Goal: Information Seeking & Learning: Check status

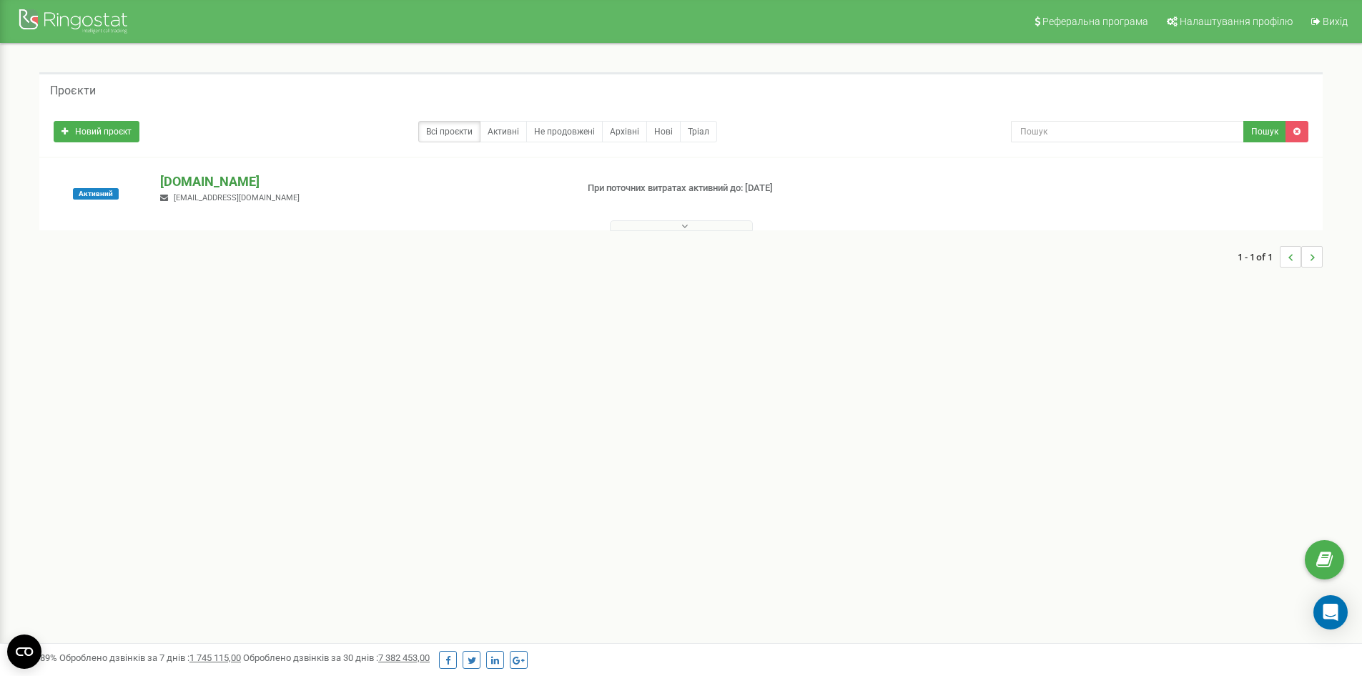
click at [218, 177] on p "[DOMAIN_NAME]" at bounding box center [362, 181] width 404 height 19
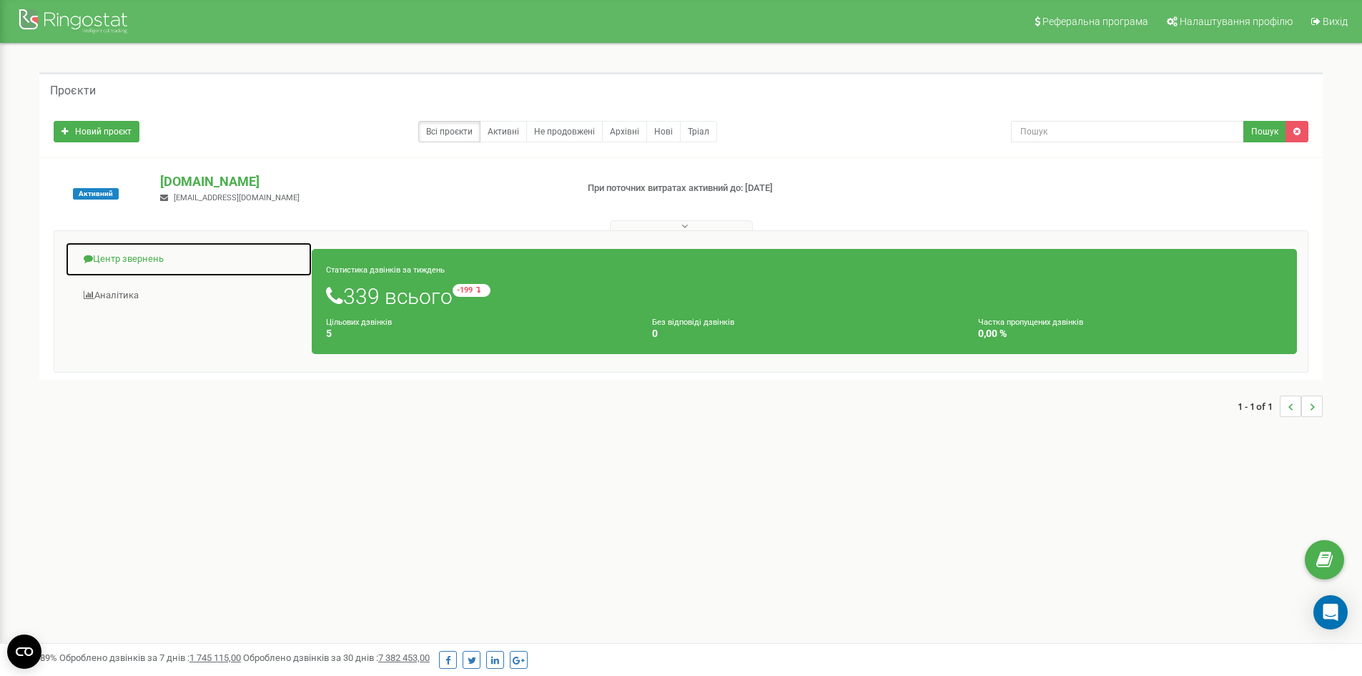
click at [109, 257] on link "Центр звернень" at bounding box center [188, 259] width 247 height 35
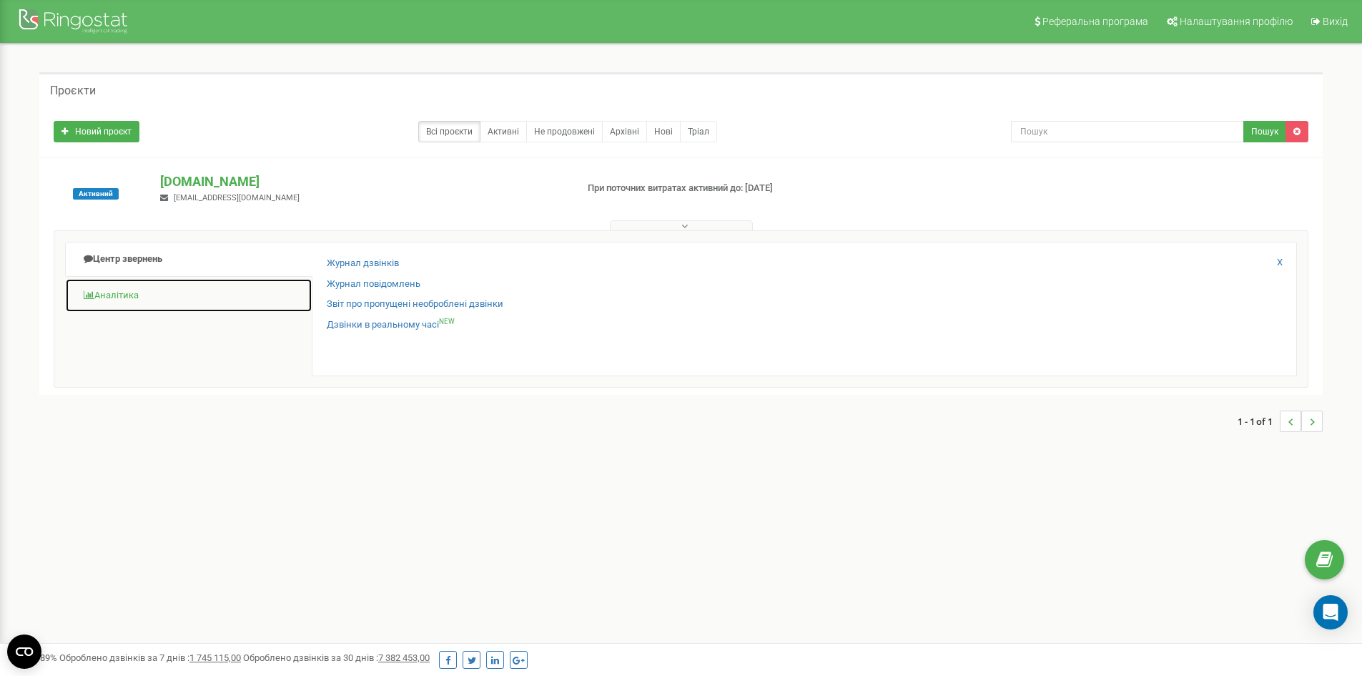
click at [119, 296] on link "Аналiтика" at bounding box center [188, 295] width 247 height 35
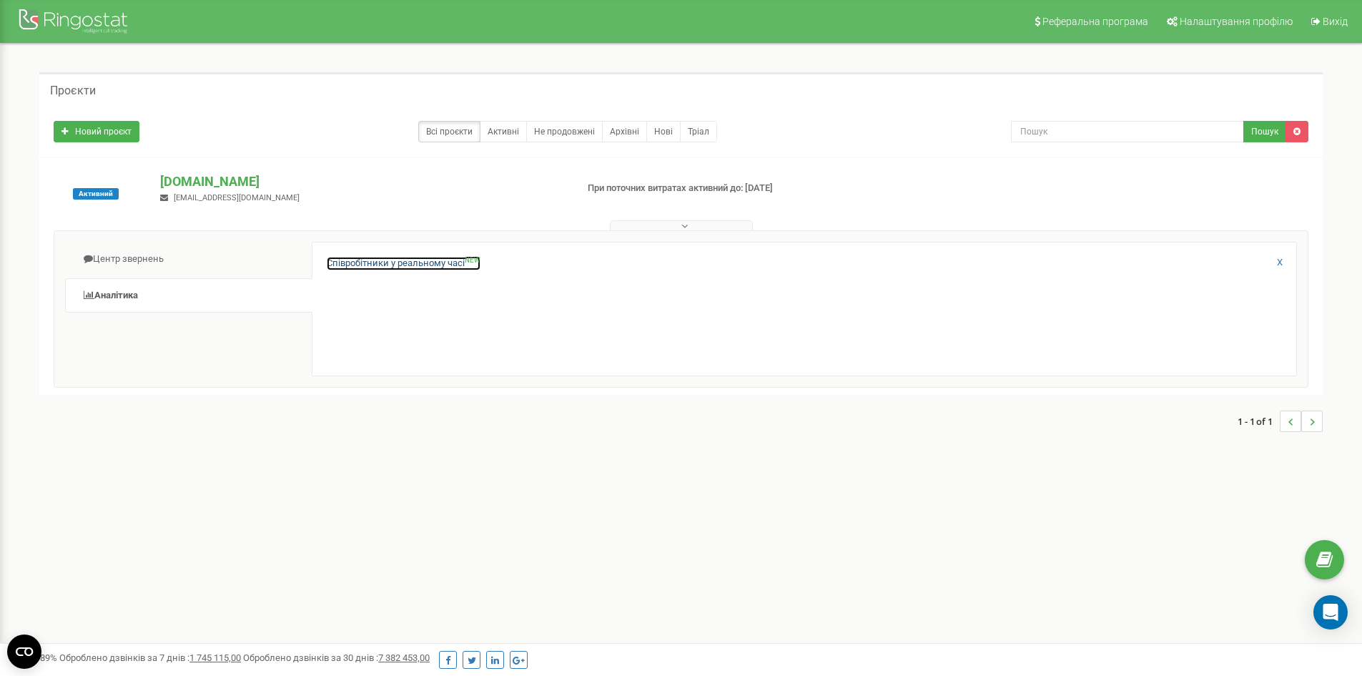
click at [353, 262] on link "Співробітники у реальному часі NEW" at bounding box center [404, 264] width 154 height 14
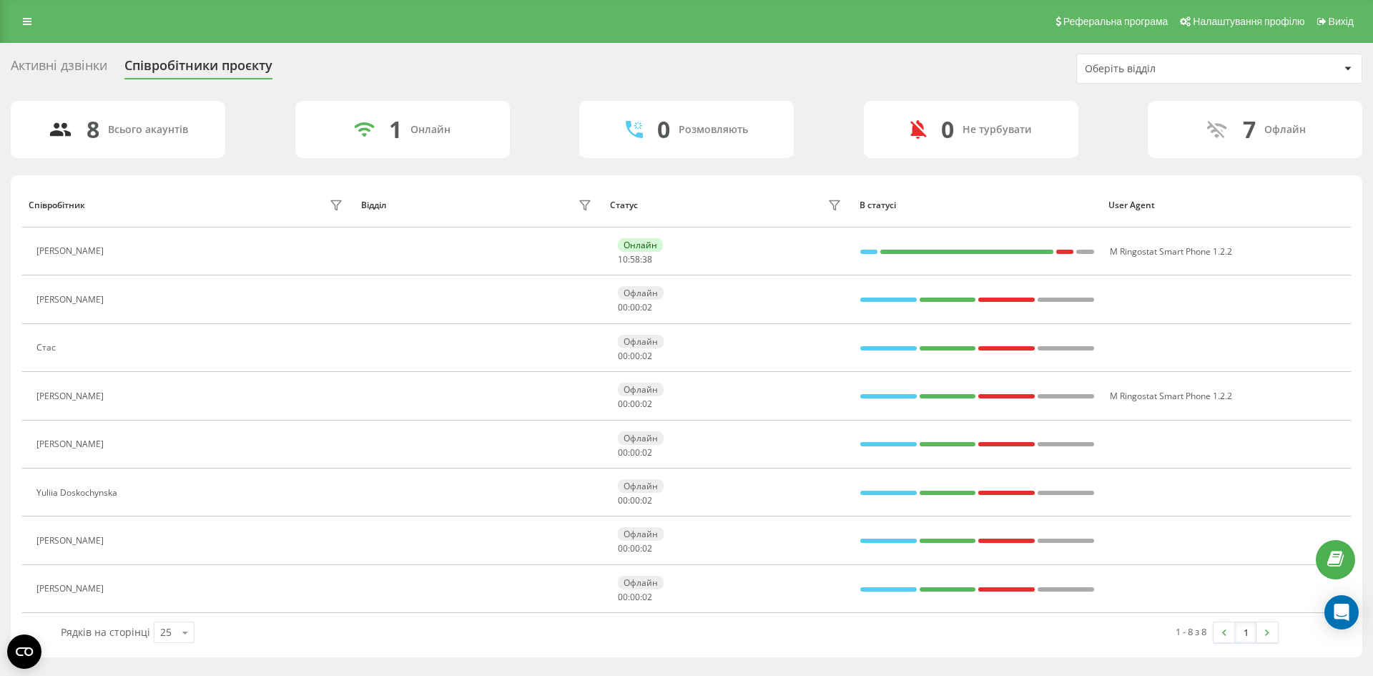
click at [26, 5] on div "Реферальна програма Налаштування профілю Вихід" at bounding box center [686, 21] width 1373 height 43
click at [21, 28] on link at bounding box center [27, 21] width 26 height 20
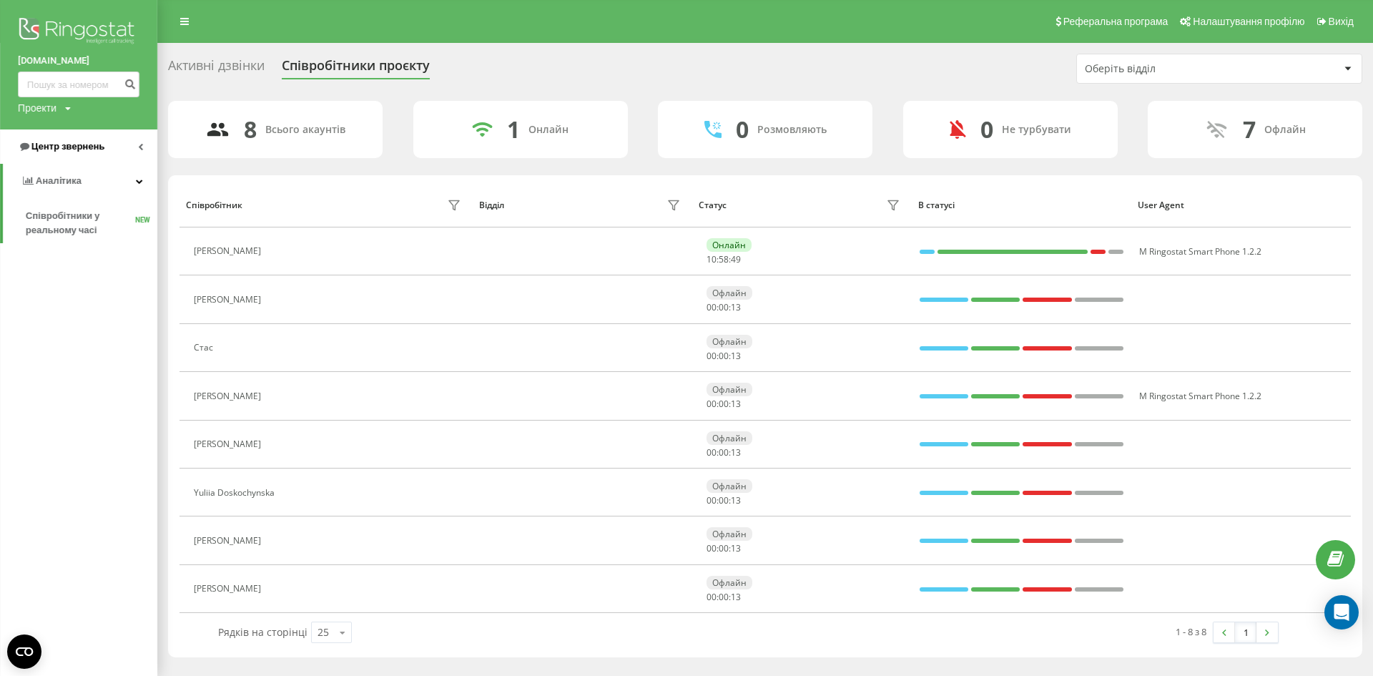
click at [91, 143] on span "Центр звернень" at bounding box center [67, 146] width 73 height 11
click at [90, 151] on span "Центр звернень" at bounding box center [70, 146] width 73 height 11
click at [87, 182] on link "Аналiтика" at bounding box center [78, 181] width 157 height 34
click at [114, 132] on link "Центр звернень" at bounding box center [78, 146] width 157 height 34
click at [102, 190] on link "Журнал дзвінків" at bounding box center [92, 182] width 132 height 26
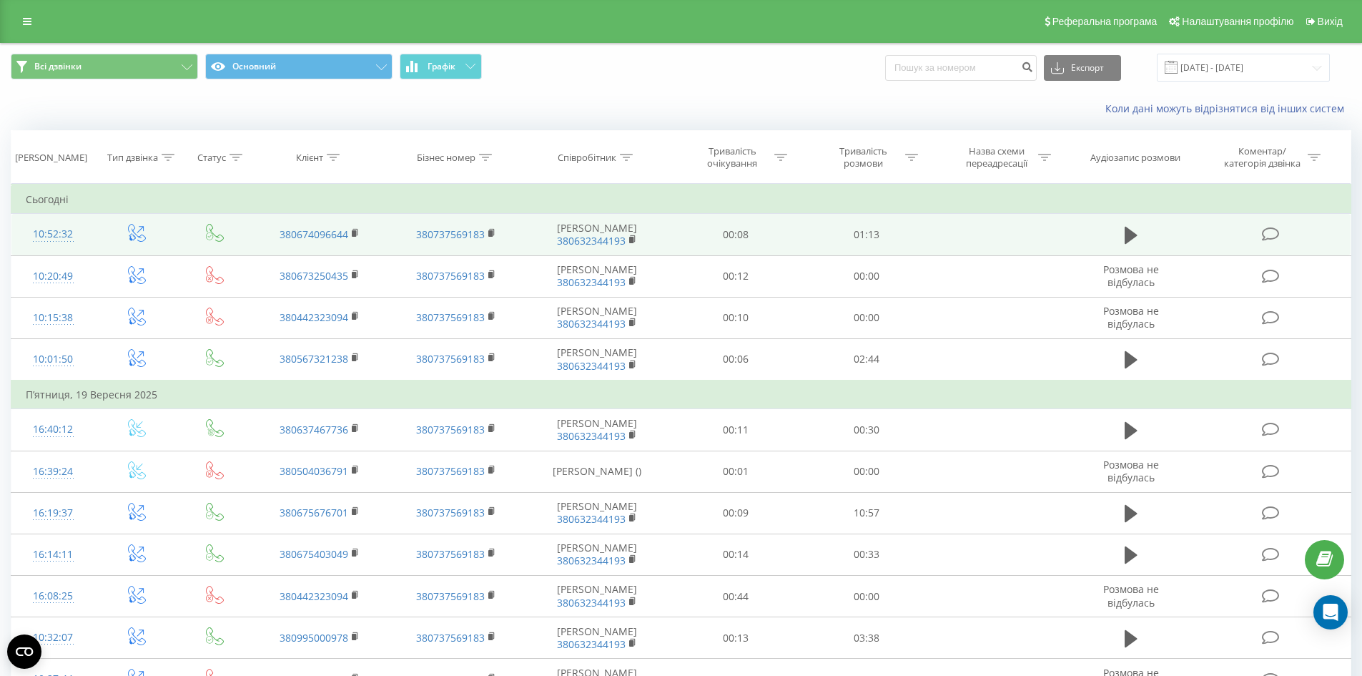
click at [45, 238] on div "10:52:32" at bounding box center [53, 234] width 55 height 28
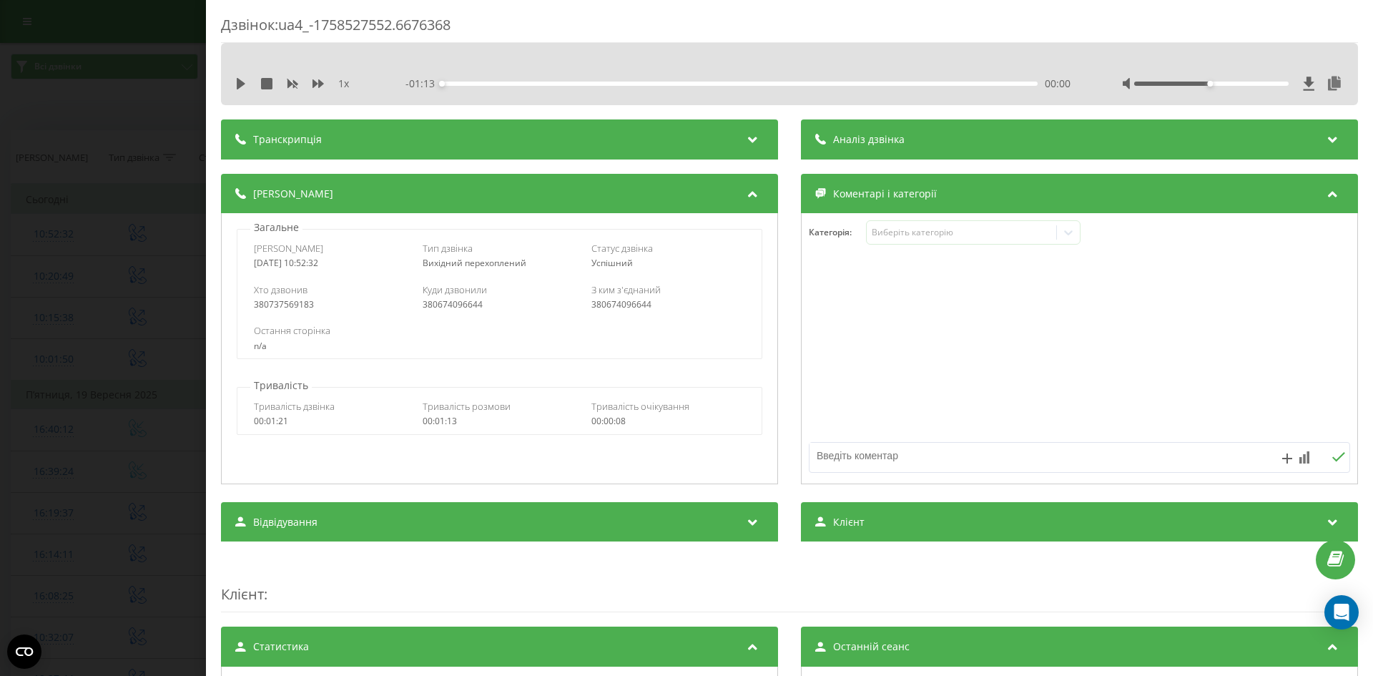
click at [739, 137] on div "Транскрипція" at bounding box center [499, 139] width 557 height 40
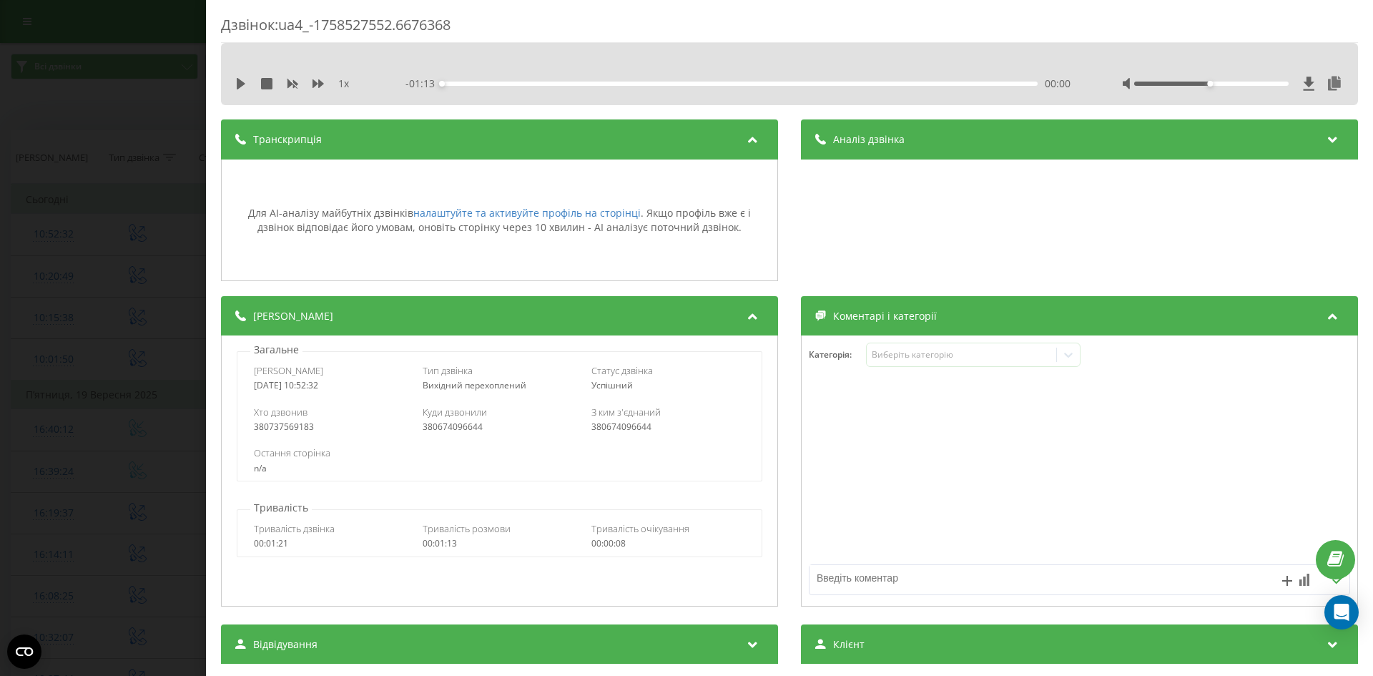
click at [6, 268] on div "Дзвінок : ua4_-1758527552.6676368 1 x - 01:13 00:00 00:00 Транскрипція Для AI-а…" at bounding box center [686, 338] width 1373 height 676
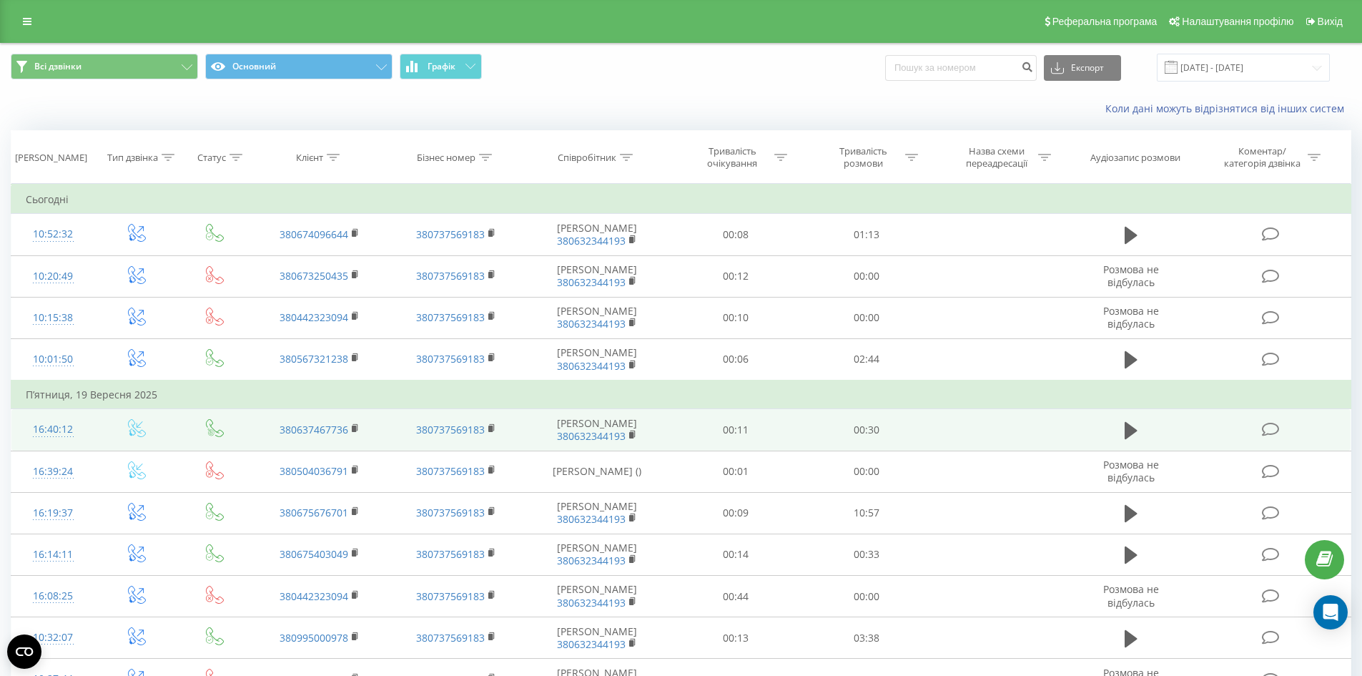
click at [59, 428] on div "16:40:12" at bounding box center [53, 429] width 55 height 28
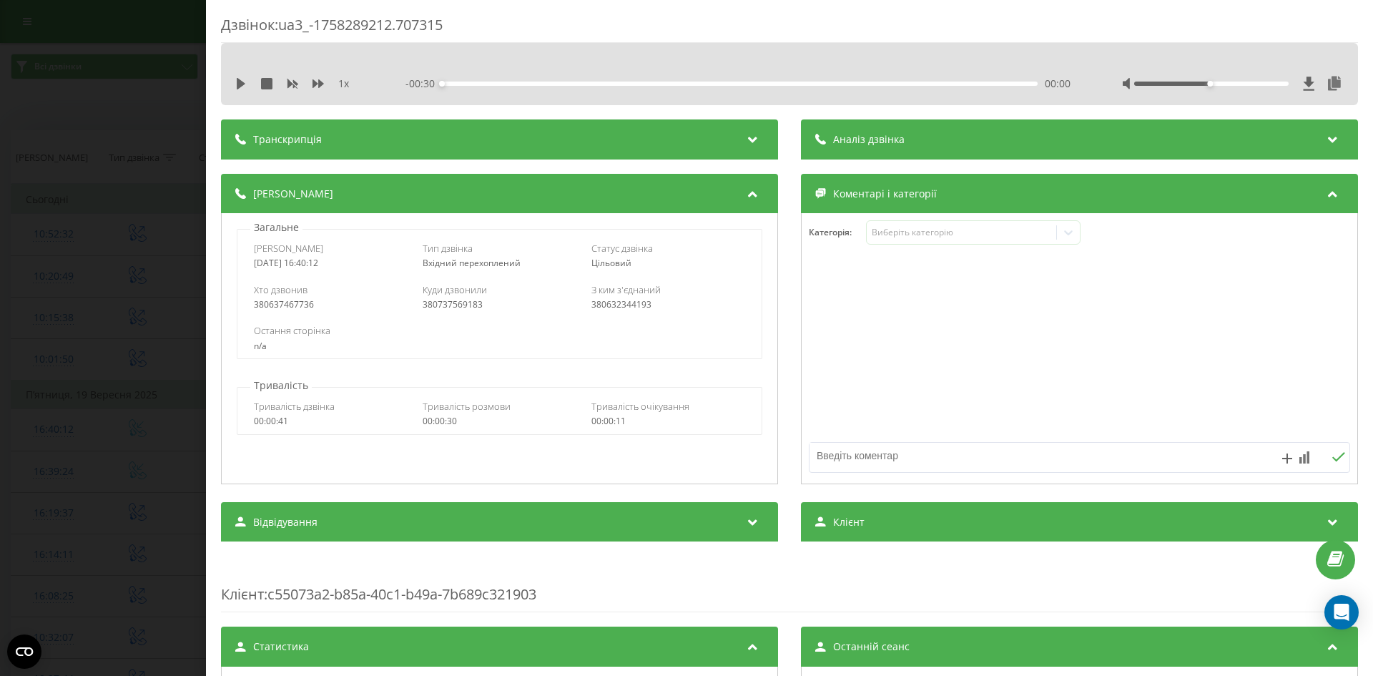
click at [614, 148] on div "Транскрипція" at bounding box center [499, 139] width 557 height 40
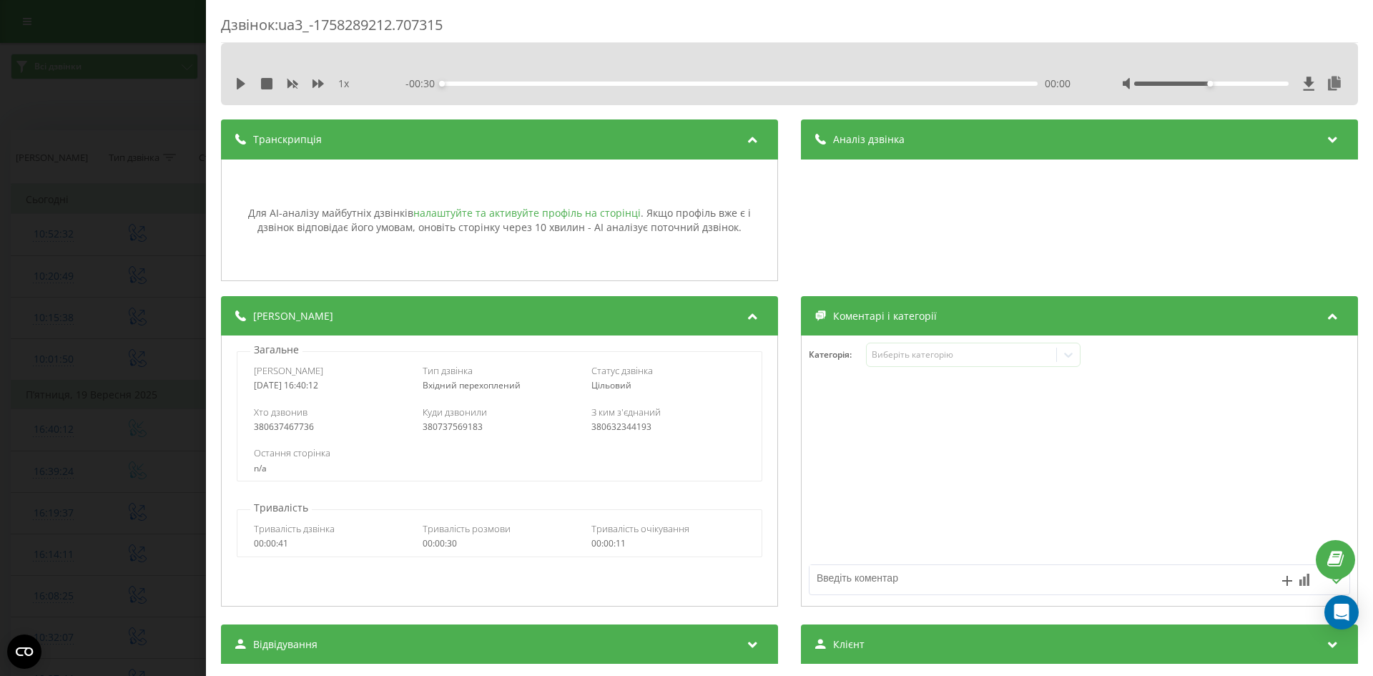
click at [536, 213] on link "налаштуйте та активуйте профіль на сторінці" at bounding box center [526, 213] width 227 height 14
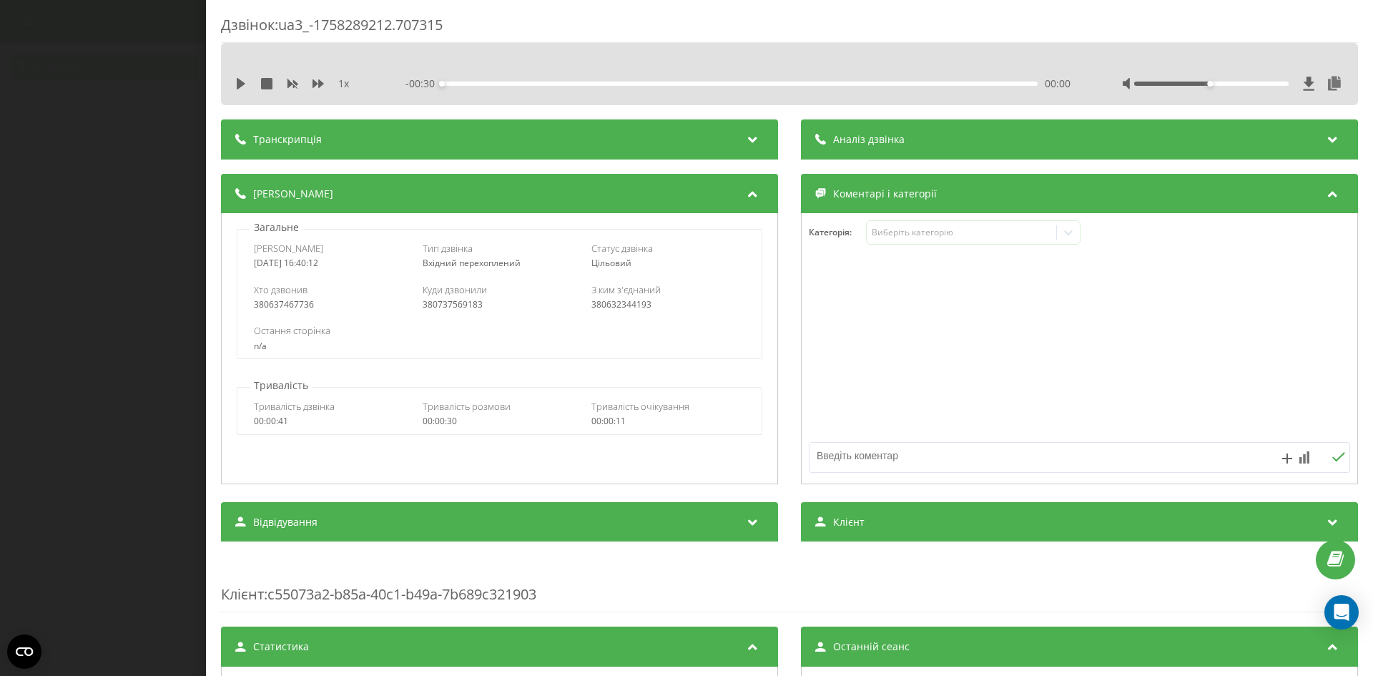
drag, startPoint x: 365, startPoint y: 111, endPoint x: 367, endPoint y: 129, distance: 18.6
click at [367, 122] on div "Дзвінок : ua3_-1758289212.707315 1 x - 00:30 00:00 00:00 Транскрипція Для AI-ан…" at bounding box center [789, 551] width 1137 height 1073
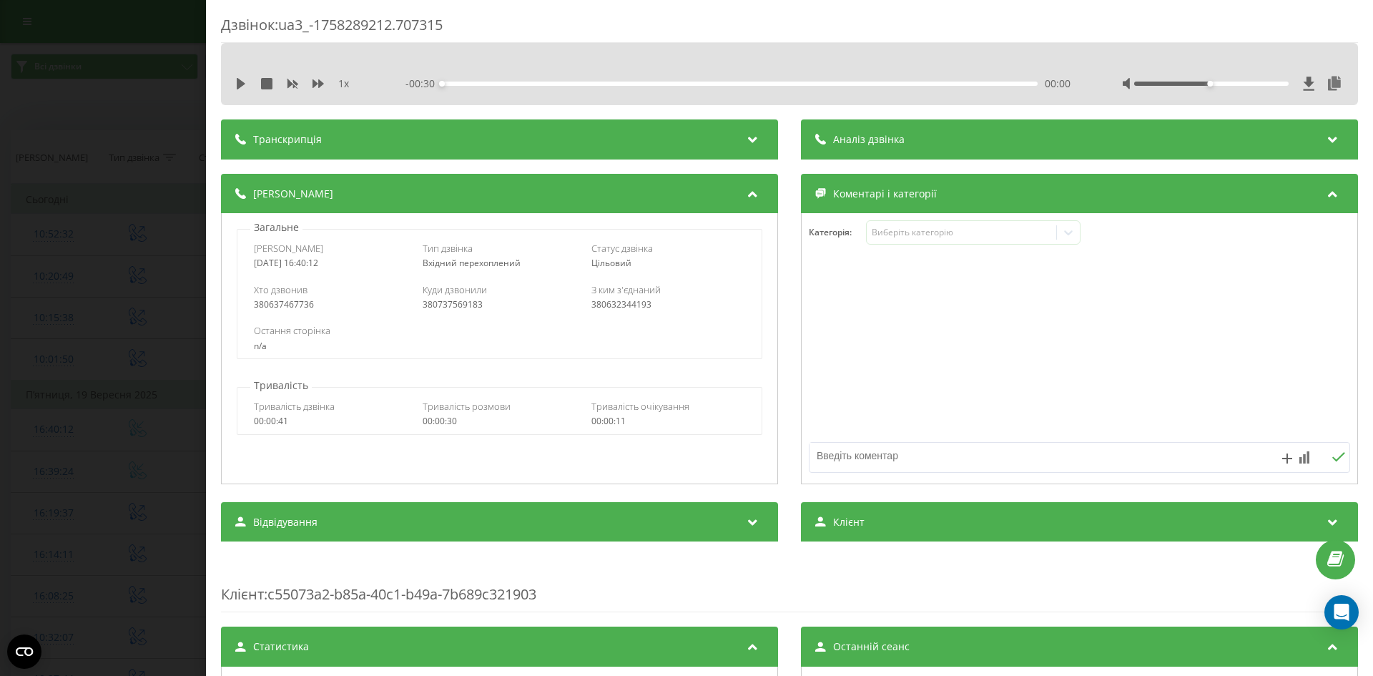
click at [367, 130] on div "Транскрипція" at bounding box center [499, 139] width 557 height 40
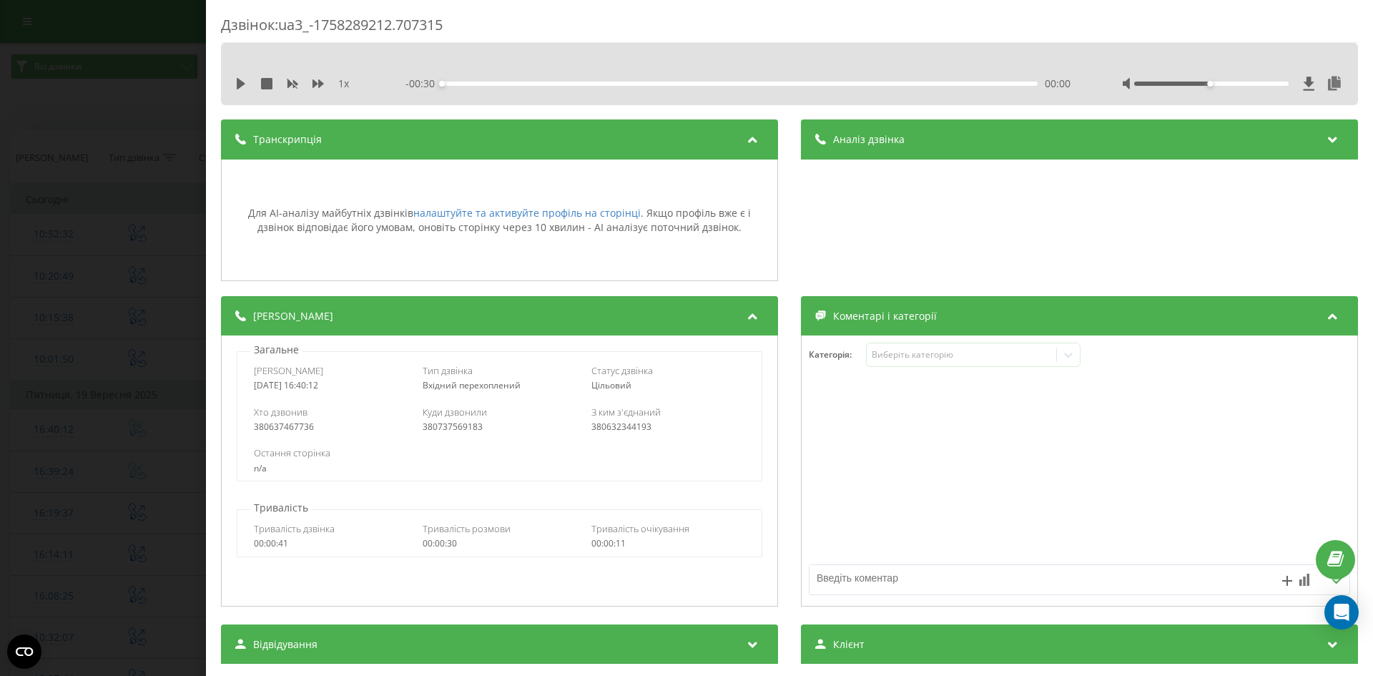
drag, startPoint x: 367, startPoint y: 130, endPoint x: 191, endPoint y: 95, distance: 179.4
click at [360, 129] on div "Транскрипція" at bounding box center [499, 139] width 557 height 40
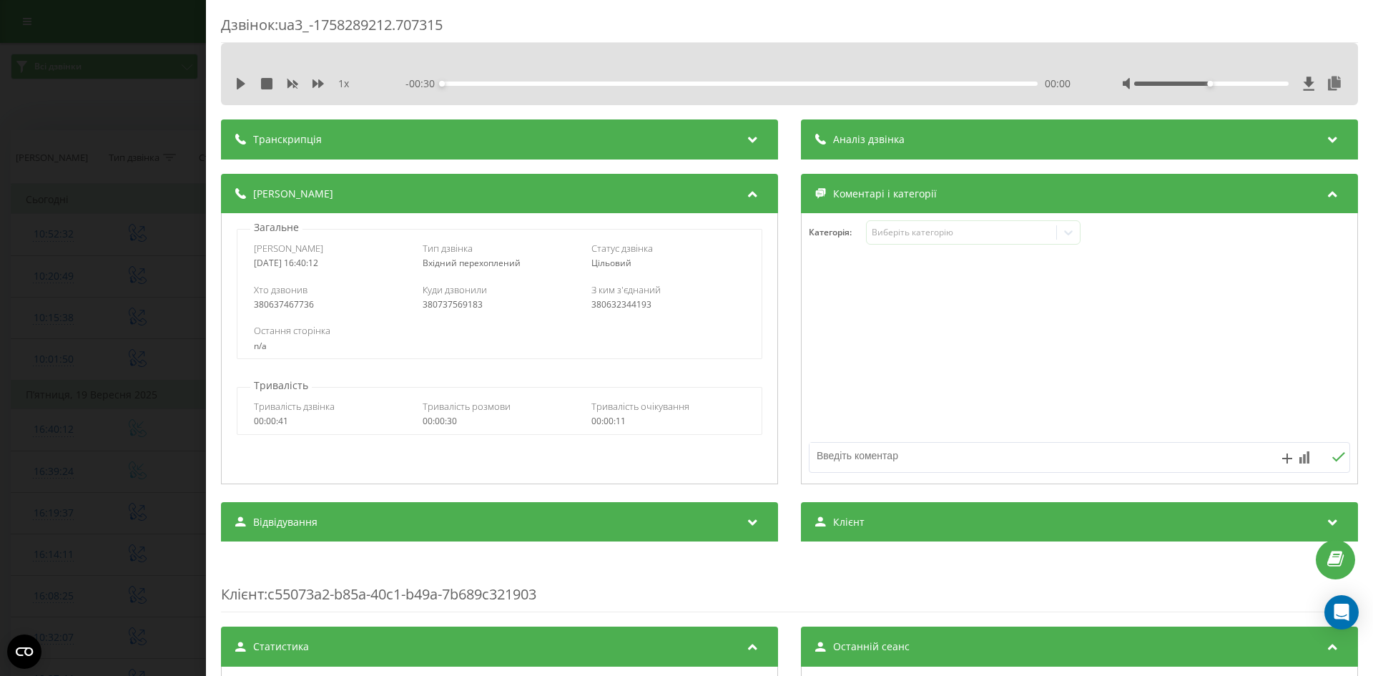
drag, startPoint x: 209, startPoint y: 3, endPoint x: 160, endPoint y: 51, distance: 68.3
click at [191, 31] on div "Дзвінок : ua3_-1758289212.707315 1 x - 00:30 00:00 00:00 Транскрипція Для AI-ан…" at bounding box center [686, 338] width 1373 height 676
click at [166, 102] on div "Дзвінок : ua3_-1758289212.707315 1 x - 00:30 00:00 00:00 Транскрипція Для AI-ан…" at bounding box center [686, 338] width 1373 height 676
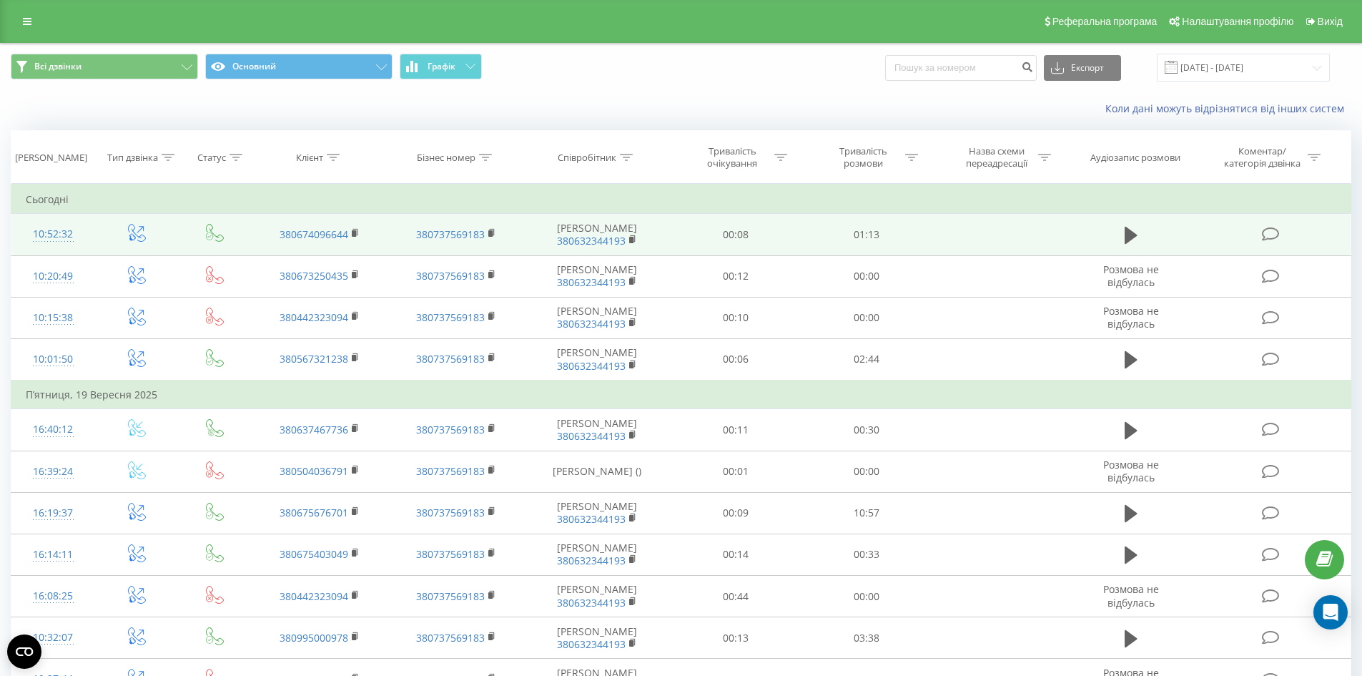
click at [90, 240] on td "10:52:32" at bounding box center [53, 234] width 84 height 41
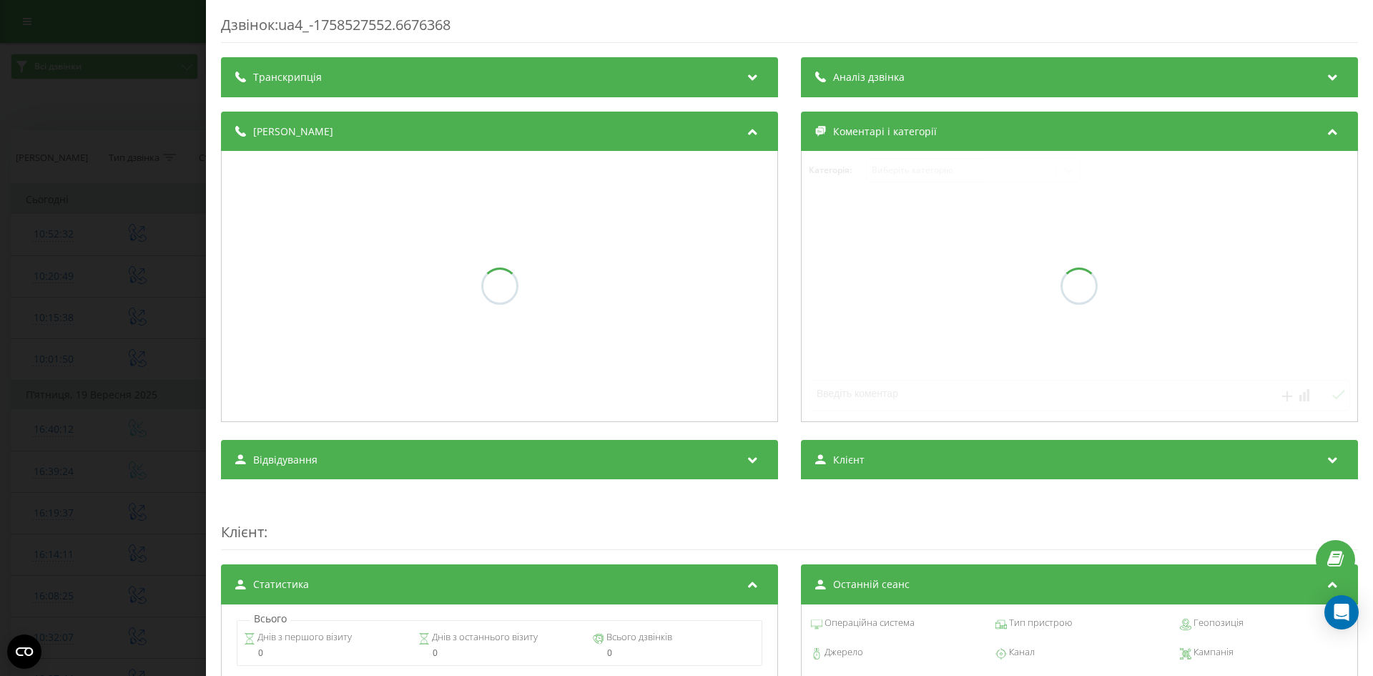
click at [41, 236] on div "Дзвінок : ua4_-1758527552.6676368 Транскрипція Аналіз дзвінка Деталі дзвінка Ко…" at bounding box center [686, 338] width 1373 height 676
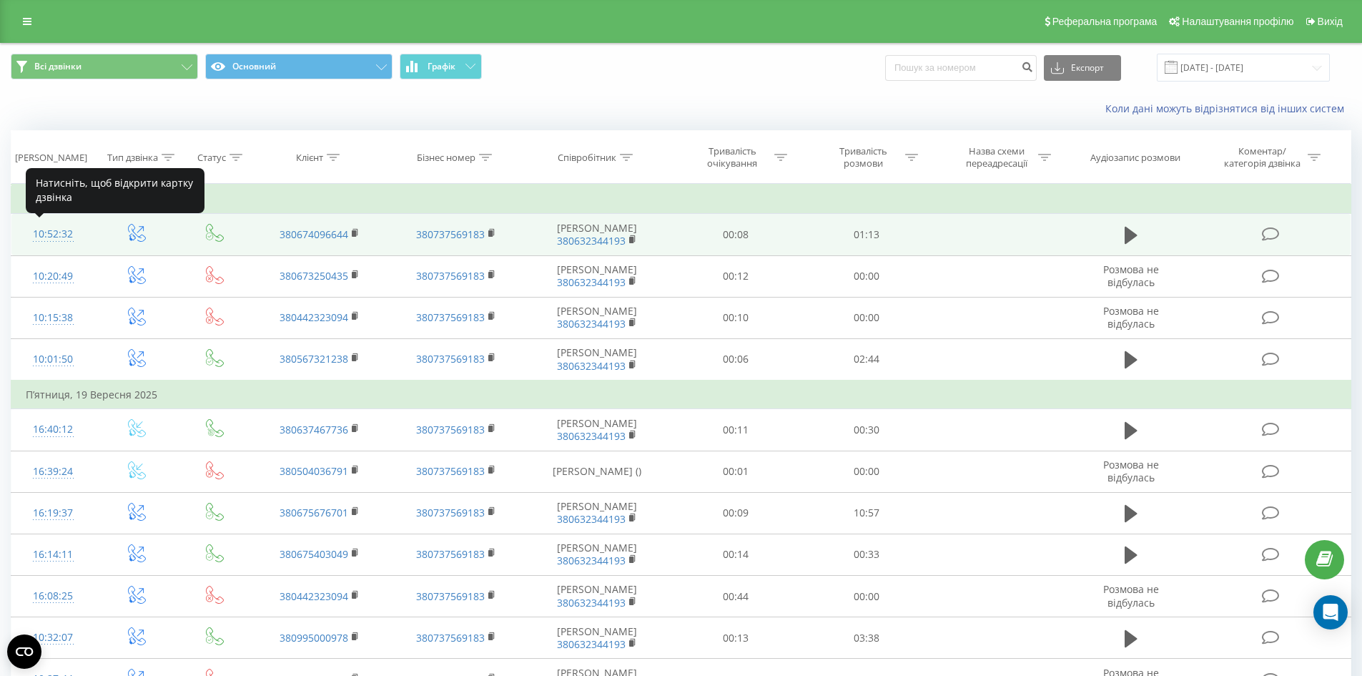
click at [66, 237] on div "10:52:32" at bounding box center [53, 234] width 55 height 28
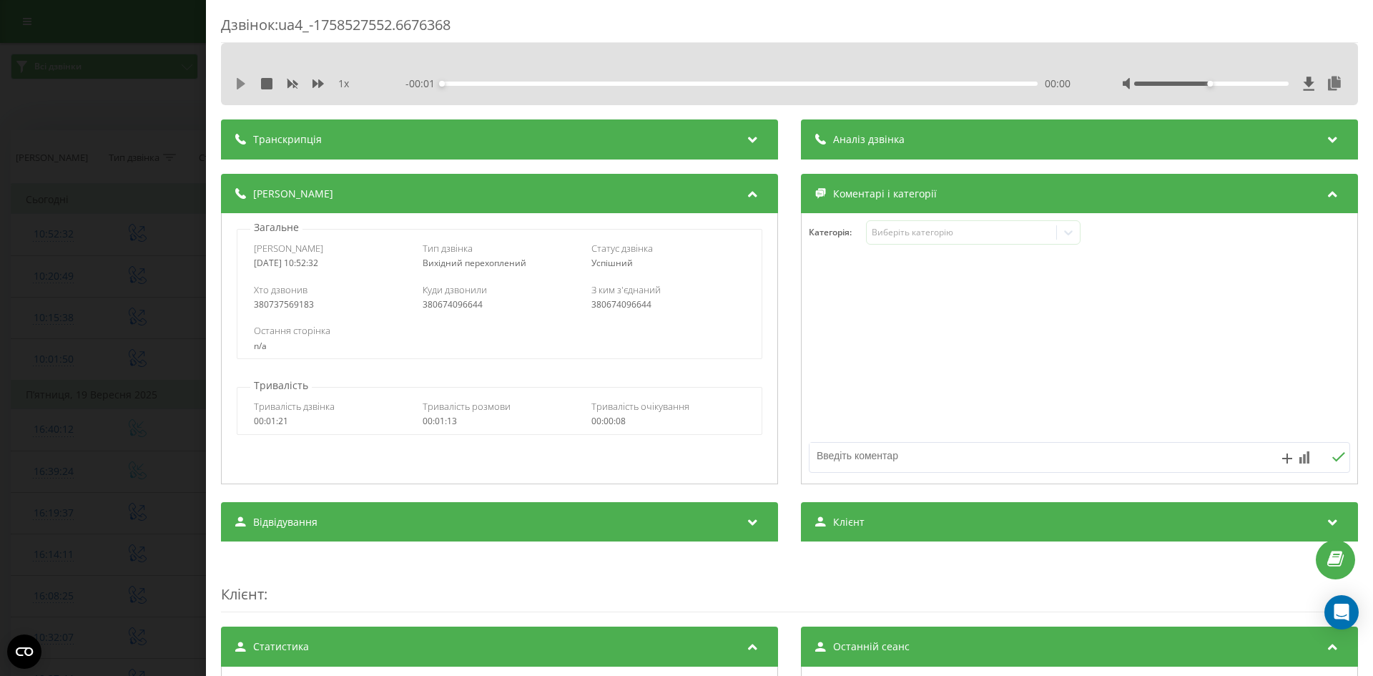
click at [237, 87] on icon at bounding box center [241, 83] width 9 height 11
click at [903, 82] on div "00:01" at bounding box center [740, 84] width 596 height 4
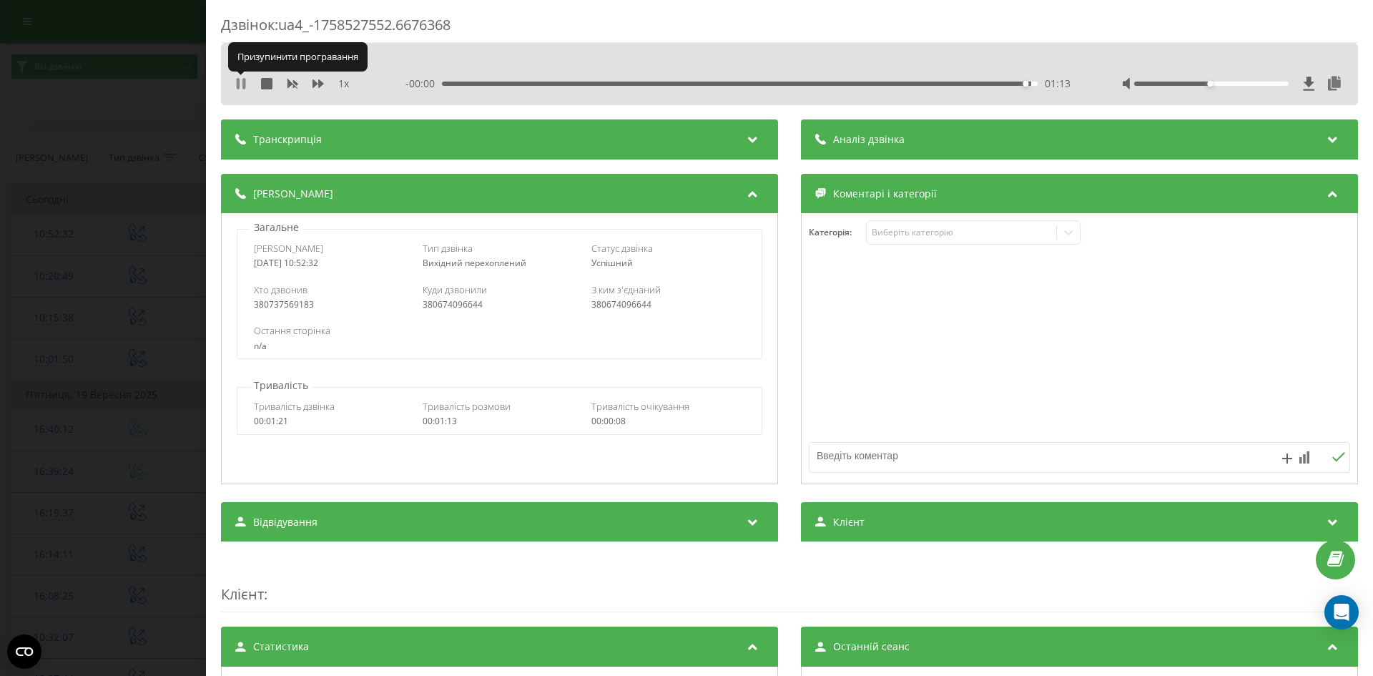
click at [237, 83] on icon at bounding box center [238, 83] width 3 height 11
click at [144, 14] on div "Дзвінок : ua4_-1758527552.6676368 1 x - 00:00 01:13 01:13 Транскрипція Для AI-а…" at bounding box center [686, 338] width 1373 height 676
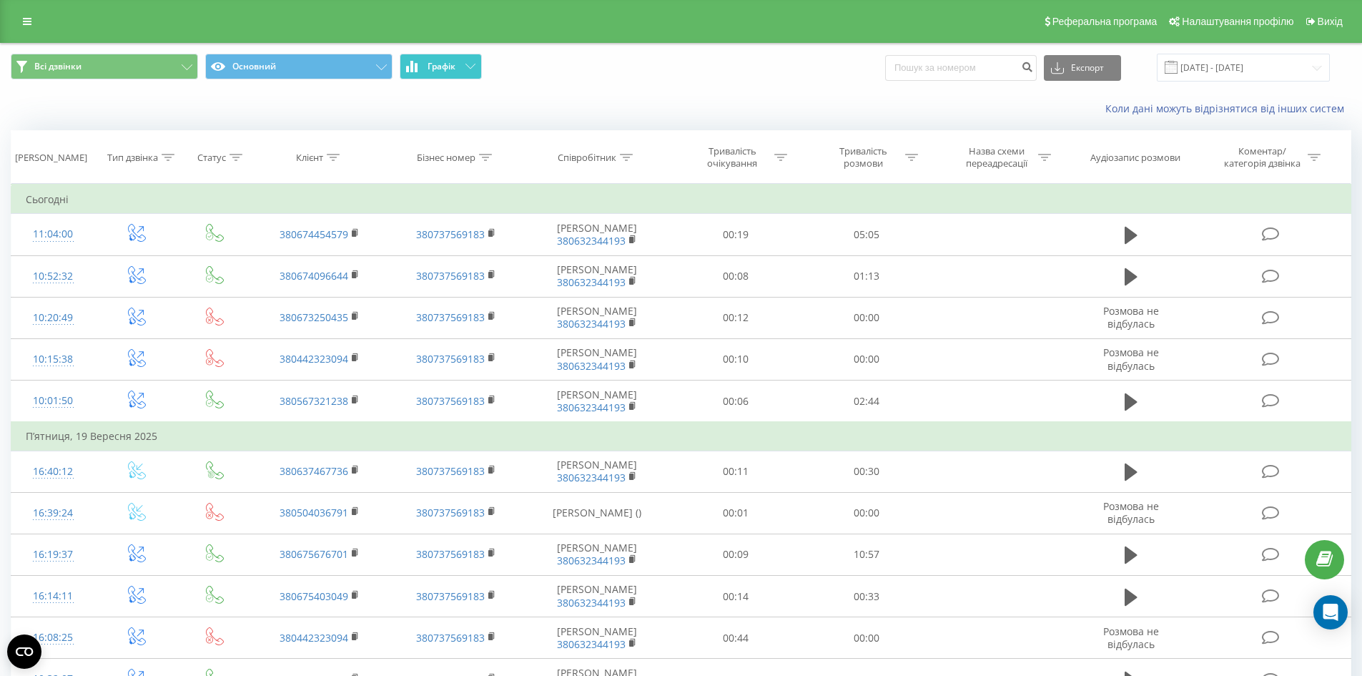
click at [424, 69] on button "Графік" at bounding box center [441, 67] width 82 height 26
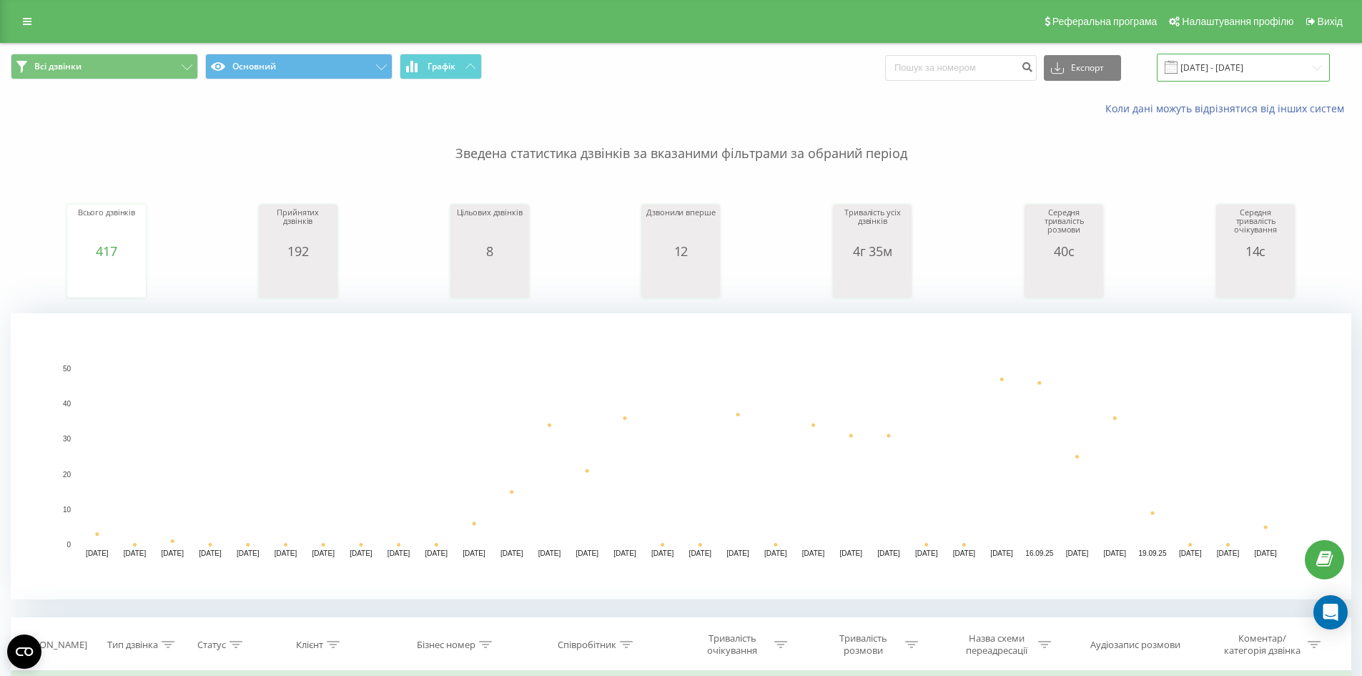
click at [1277, 61] on input "[DATE] - [DATE]" at bounding box center [1243, 68] width 173 height 28
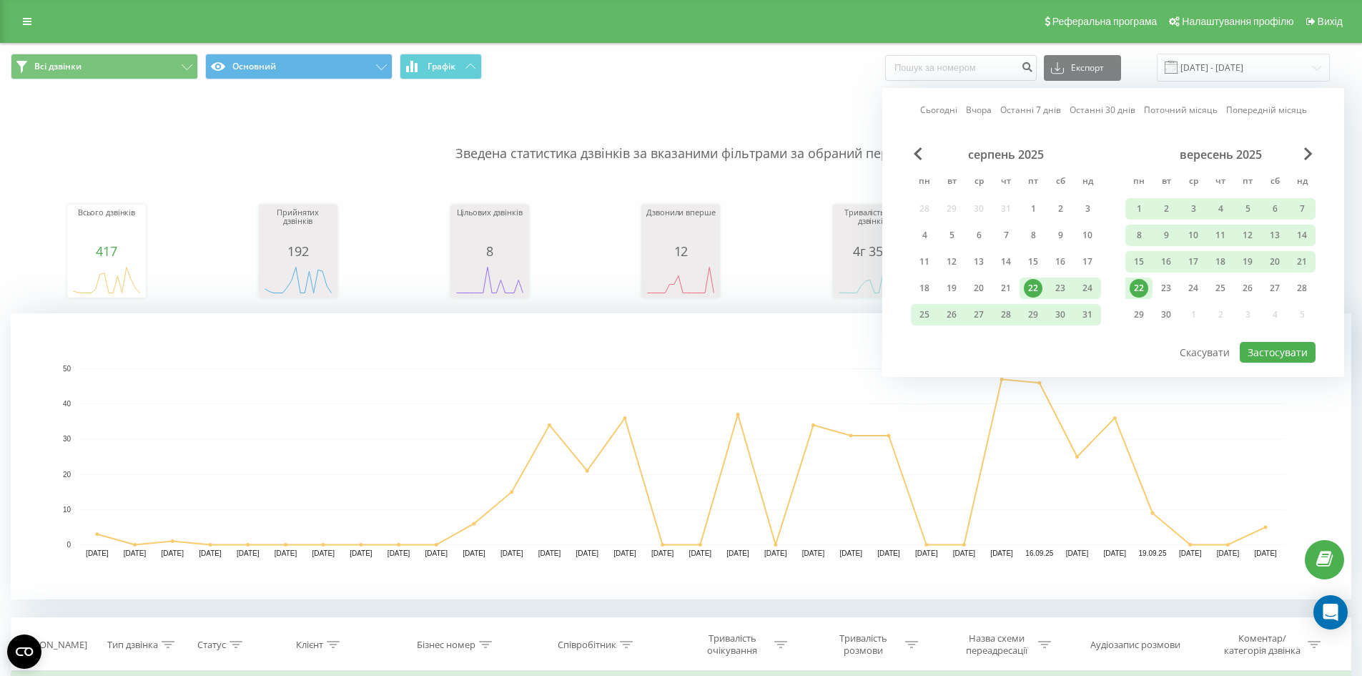
click at [1131, 290] on div "22" at bounding box center [1139, 288] width 19 height 19
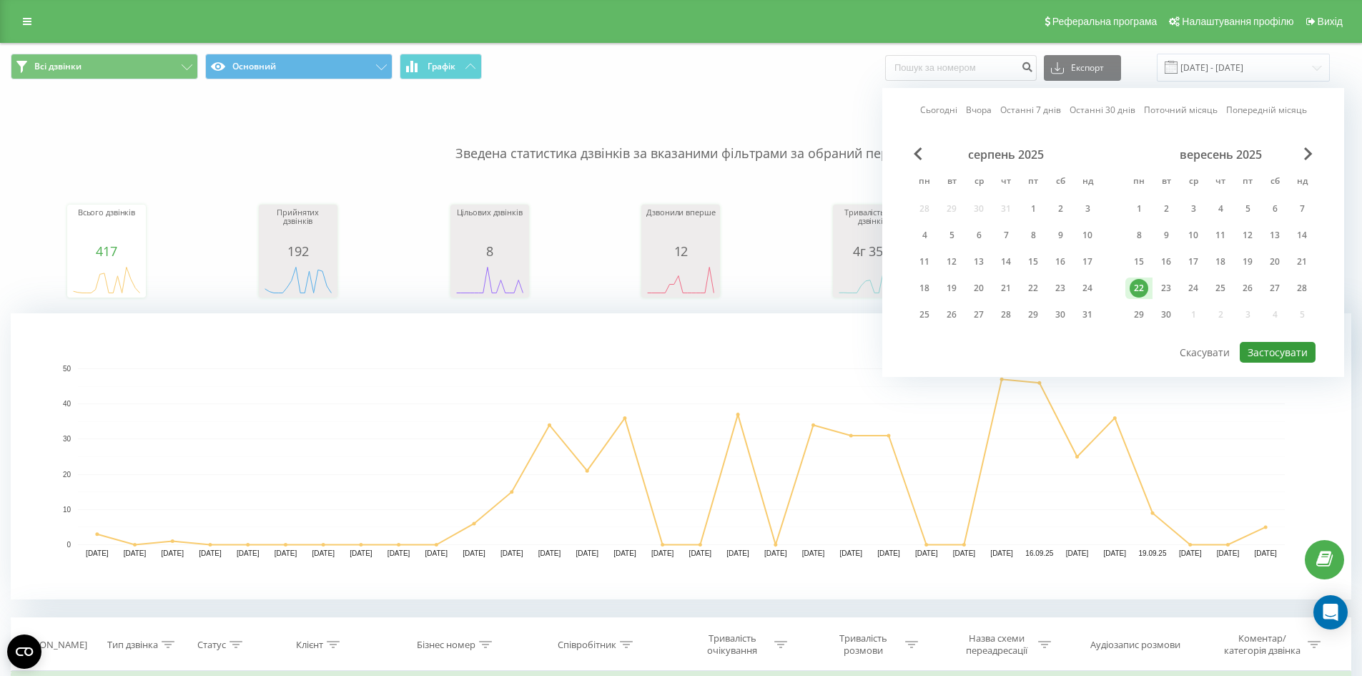
click at [1274, 353] on button "Застосувати" at bounding box center [1278, 352] width 76 height 21
type input "[DATE] - [DATE]"
